Goal: Task Accomplishment & Management: Use online tool/utility

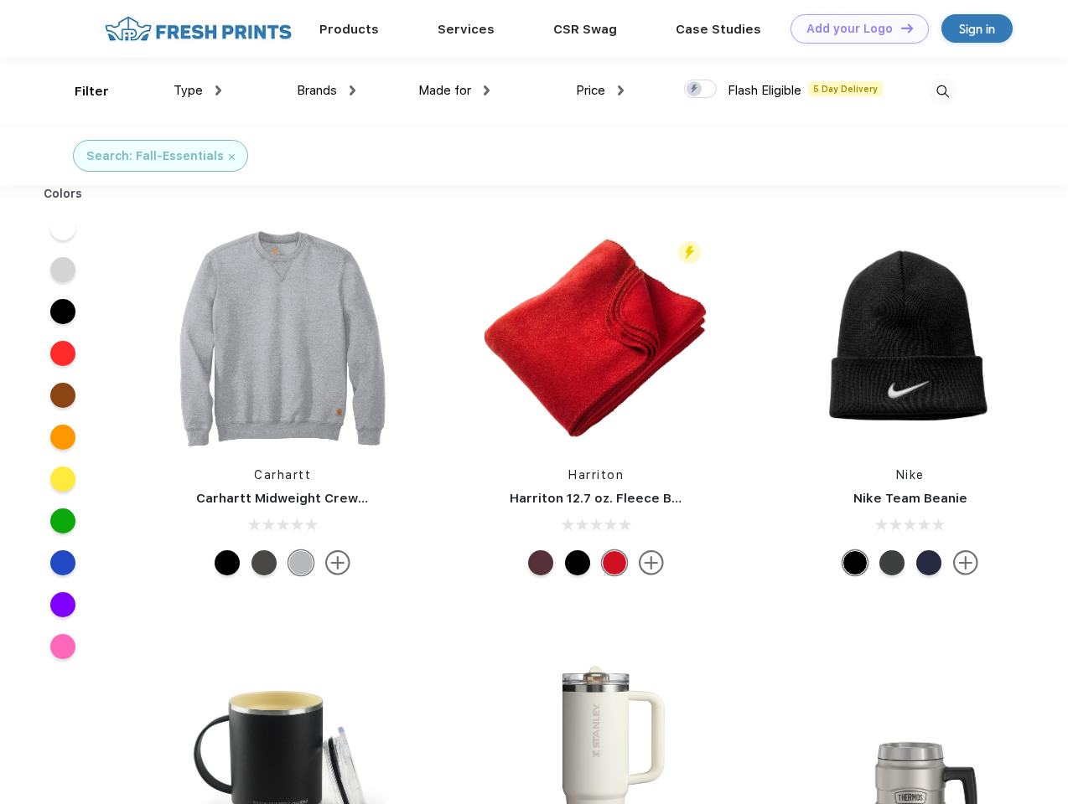
click at [853, 28] on link "Add your Logo Design Tool" at bounding box center [859, 28] width 138 height 29
click at [0, 0] on div "Design Tool" at bounding box center [0, 0] width 0 height 0
click at [899, 28] on link "Add your Logo Design Tool" at bounding box center [859, 28] width 138 height 29
click at [80, 91] on div "Filter" at bounding box center [92, 91] width 34 height 19
click at [198, 91] on span "Type" at bounding box center [187, 90] width 29 height 15
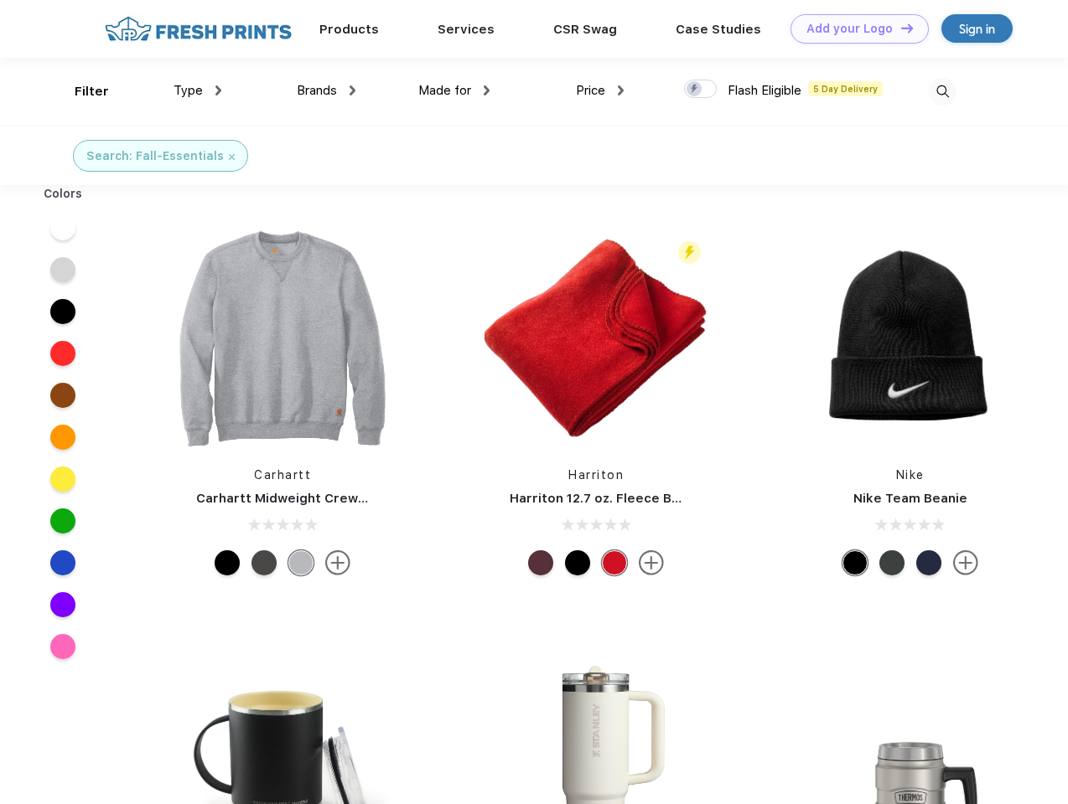
click at [326, 91] on span "Brands" at bounding box center [317, 90] width 40 height 15
click at [454, 91] on span "Made for" at bounding box center [444, 90] width 53 height 15
click at [600, 91] on span "Price" at bounding box center [590, 90] width 29 height 15
click at [701, 90] on div at bounding box center [700, 89] width 33 height 18
click at [695, 90] on input "checkbox" at bounding box center [689, 84] width 11 height 11
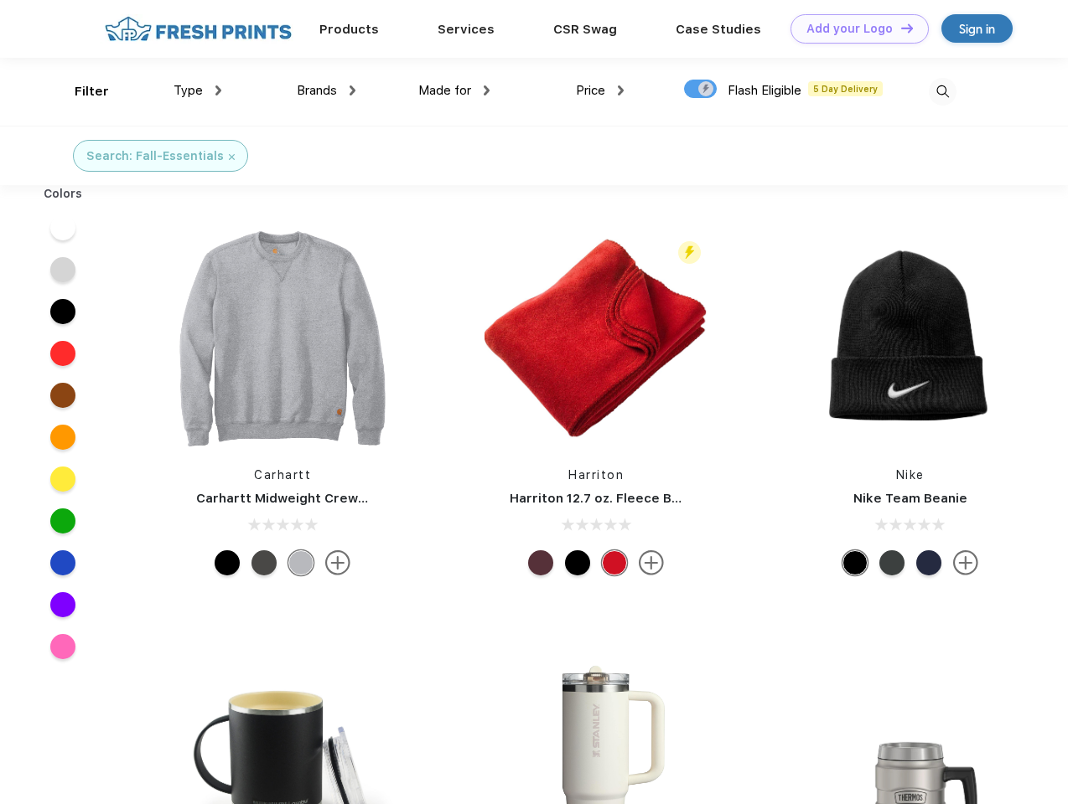
click at [942, 91] on img at bounding box center [943, 92] width 28 height 28
